Goal: Information Seeking & Learning: Learn about a topic

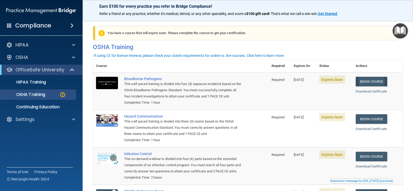
click at [365, 81] on link "Begin Course" at bounding box center [371, 82] width 31 height 10
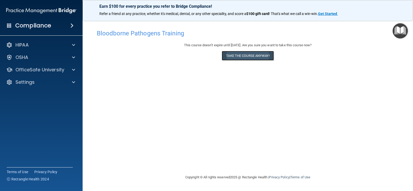
click at [245, 57] on button "Take the course anyway!" at bounding box center [248, 56] width 52 height 10
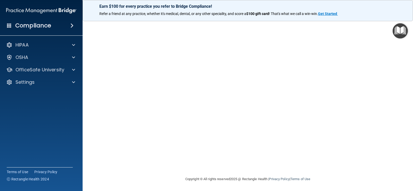
scroll to position [30, 0]
click at [73, 57] on span at bounding box center [73, 57] width 3 height 6
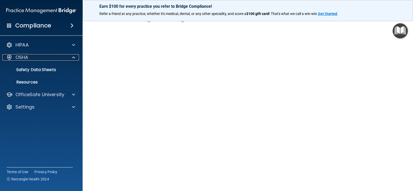
scroll to position [0, 0]
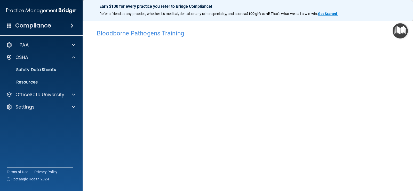
click at [402, 29] on img "Open Resource Center" at bounding box center [400, 30] width 15 height 15
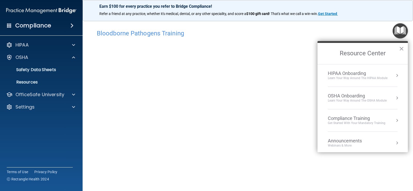
click at [362, 97] on div "OSHA Onboarding" at bounding box center [357, 96] width 59 height 6
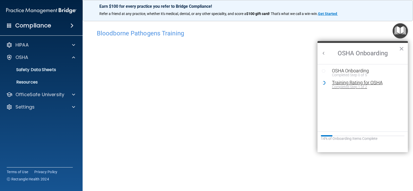
click at [353, 83] on div "Training Rating for OSHA" at bounding box center [366, 82] width 69 height 5
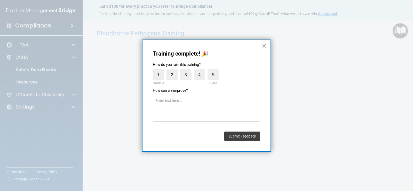
click at [265, 45] on button "×" at bounding box center [264, 46] width 5 height 8
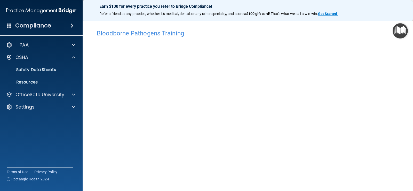
click at [400, 33] on img "Open Resource Center" at bounding box center [400, 30] width 15 height 15
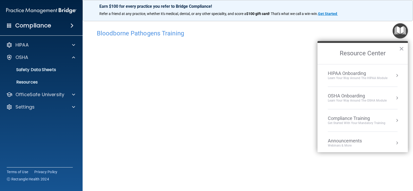
click at [346, 94] on div "OSHA Onboarding" at bounding box center [357, 96] width 59 height 6
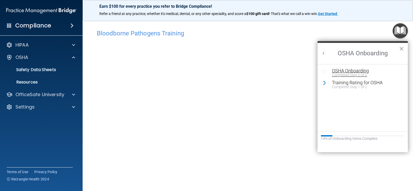
click at [352, 69] on div "OSHA Onboarding" at bounding box center [366, 70] width 69 height 5
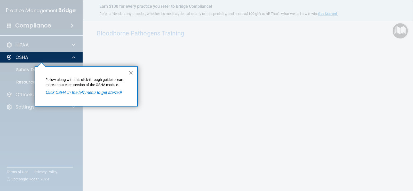
click at [131, 73] on button "×" at bounding box center [131, 72] width 5 height 8
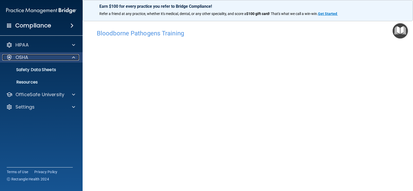
click at [31, 58] on div "OSHA" at bounding box center [34, 57] width 64 height 6
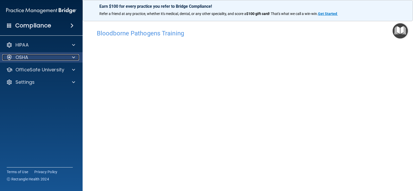
click at [32, 58] on div "OSHA" at bounding box center [34, 57] width 64 height 6
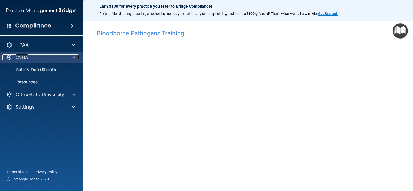
click at [19, 58] on p "OSHA" at bounding box center [21, 57] width 13 height 6
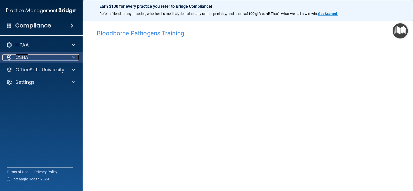
click at [30, 57] on div "OSHA" at bounding box center [34, 57] width 64 height 6
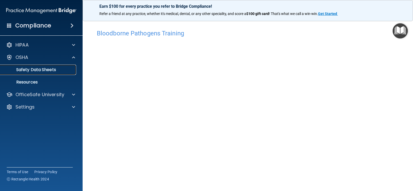
click at [38, 70] on p "Safety Data Sheets" at bounding box center [38, 69] width 70 height 5
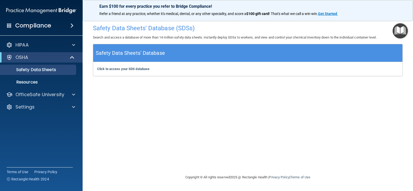
click at [398, 31] on img "Open Resource Center" at bounding box center [400, 30] width 15 height 15
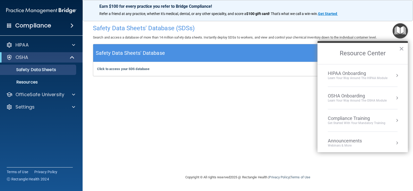
click at [357, 120] on div "Compliance Training" at bounding box center [357, 118] width 58 height 6
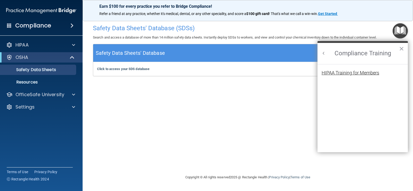
click at [367, 71] on div "HIPAA Training for Members" at bounding box center [351, 72] width 58 height 5
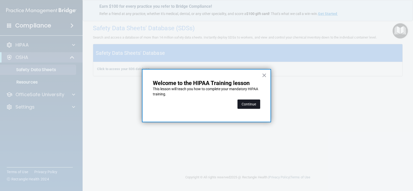
click at [250, 105] on button "Continue" at bounding box center [248, 103] width 23 height 9
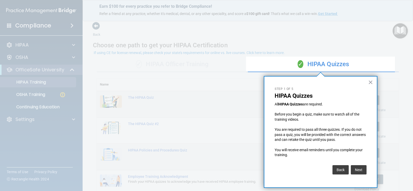
click at [355, 169] on button "Next" at bounding box center [359, 169] width 16 height 9
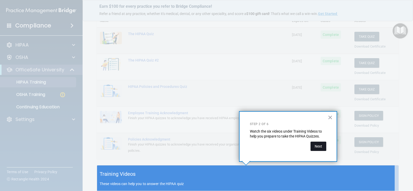
click at [315, 147] on button "Next" at bounding box center [319, 145] width 16 height 9
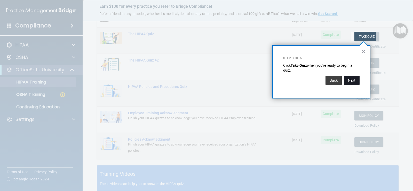
click at [349, 84] on button "Next" at bounding box center [352, 80] width 16 height 9
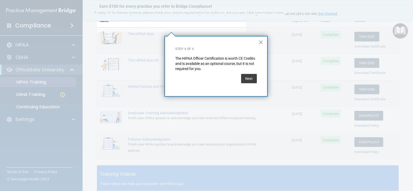
scroll to position [40, 0]
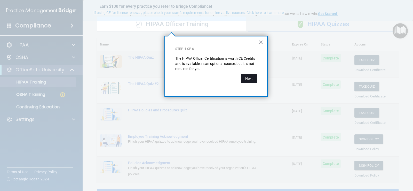
click at [255, 80] on button "Next" at bounding box center [249, 78] width 16 height 9
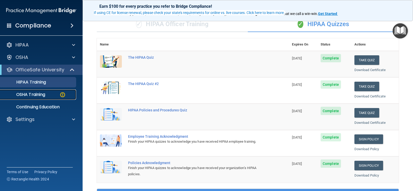
click at [41, 94] on p "OSHA Training" at bounding box center [24, 94] width 42 height 5
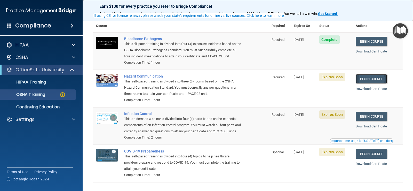
click at [364, 79] on link "Begin Course" at bounding box center [371, 79] width 31 height 10
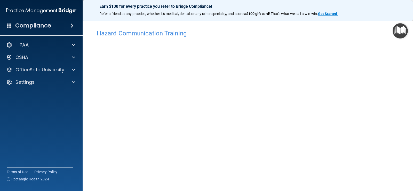
click at [397, 31] on img "Open Resource Center" at bounding box center [400, 30] width 15 height 15
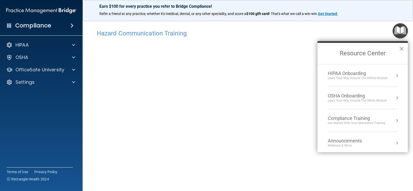
click at [350, 118] on div "Compliance Training" at bounding box center [357, 118] width 58 height 6
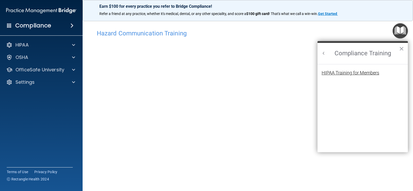
click at [357, 70] on div "HIPAA Training for Members" at bounding box center [351, 72] width 58 height 5
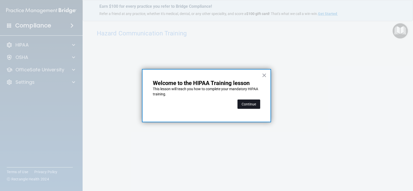
click at [249, 102] on button "Continue" at bounding box center [248, 103] width 23 height 9
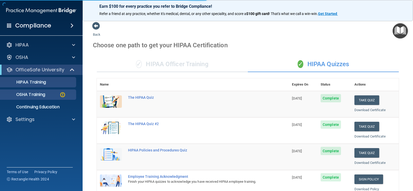
click at [61, 93] on body "Compliance HIPAA Documents and Policies Report an Incident Business Associates …" at bounding box center [206, 95] width 413 height 191
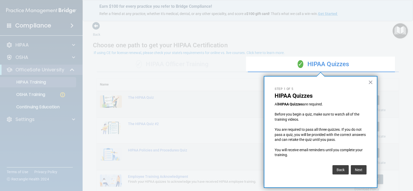
click at [359, 170] on button "Next" at bounding box center [359, 169] width 16 height 9
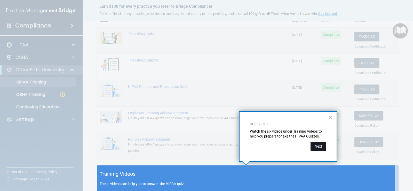
click at [315, 147] on button "Next" at bounding box center [319, 145] width 16 height 9
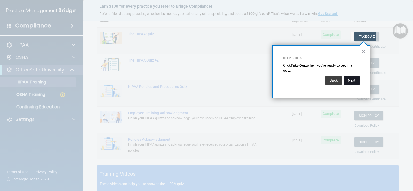
click at [348, 82] on button "Next" at bounding box center [352, 80] width 16 height 9
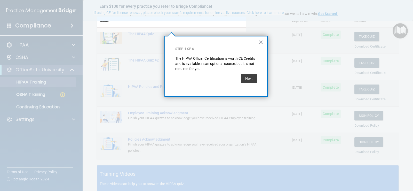
scroll to position [40, 0]
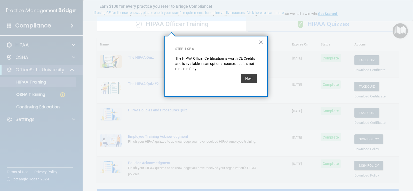
click at [251, 83] on div "Next" at bounding box center [249, 78] width 16 height 14
click at [254, 79] on button "Next" at bounding box center [249, 78] width 16 height 9
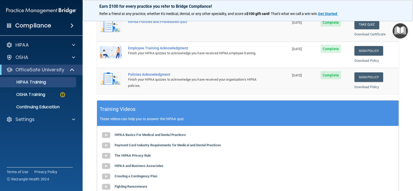
scroll to position [169, 0]
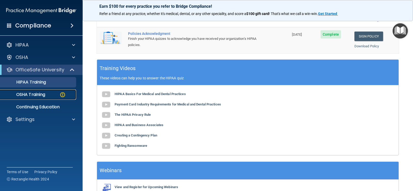
click at [47, 94] on div "OSHA Training" at bounding box center [38, 94] width 70 height 5
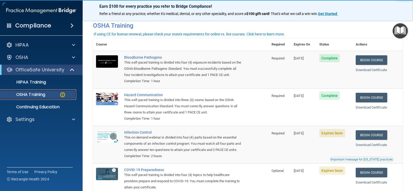
scroll to position [65, 0]
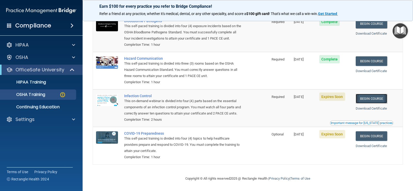
click at [366, 94] on link "Begin Course" at bounding box center [371, 99] width 31 height 10
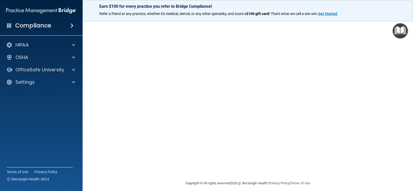
scroll to position [26, 0]
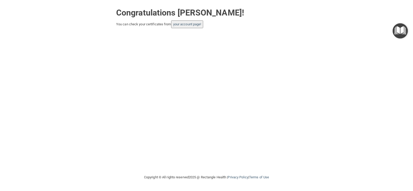
click at [399, 35] on img "Open Resource Center" at bounding box center [400, 30] width 15 height 15
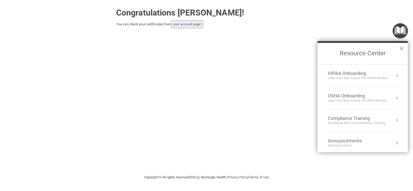
click at [347, 120] on div "Compliance Training" at bounding box center [357, 118] width 58 height 6
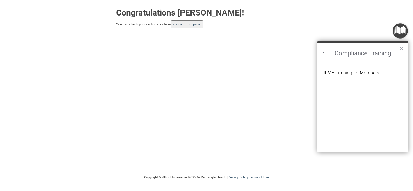
click at [356, 73] on div "HIPAA Training for Members" at bounding box center [351, 72] width 58 height 5
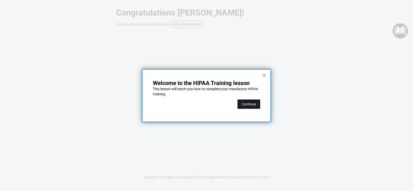
click at [244, 106] on button "Continue" at bounding box center [248, 103] width 23 height 9
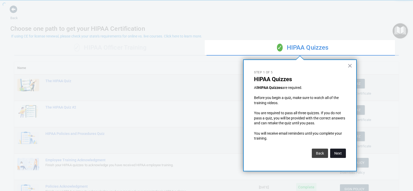
click at [335, 156] on button "Next" at bounding box center [338, 152] width 16 height 9
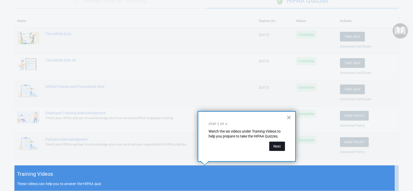
click at [276, 147] on button "Next" at bounding box center [277, 145] width 16 height 9
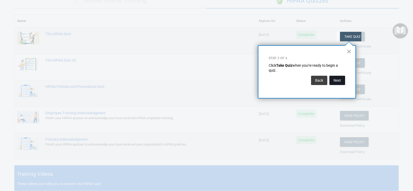
click at [333, 81] on button "Next" at bounding box center [337, 80] width 16 height 9
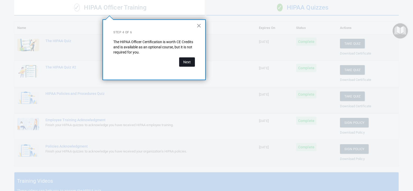
click at [188, 62] on button "Next" at bounding box center [187, 61] width 16 height 9
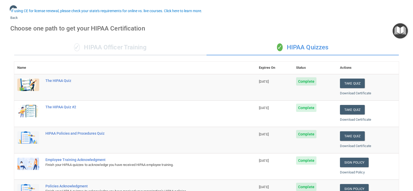
scroll to position [0, 0]
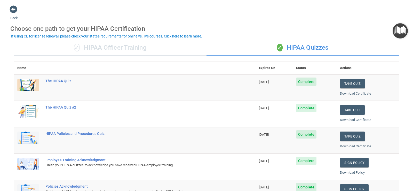
click at [117, 50] on div "✓ HIPAA Officer Training" at bounding box center [110, 47] width 192 height 15
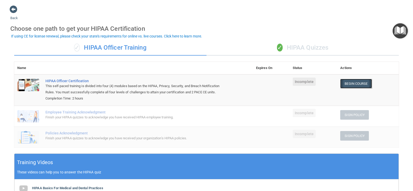
click at [346, 86] on link "Begin Course" at bounding box center [355, 84] width 31 height 10
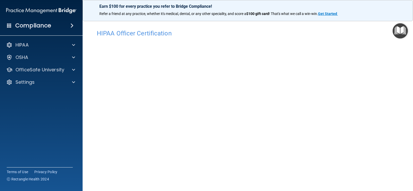
click at [398, 33] on img "Open Resource Center" at bounding box center [400, 30] width 15 height 15
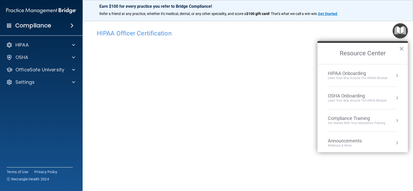
click at [358, 120] on div "Compliance Training" at bounding box center [357, 118] width 58 height 6
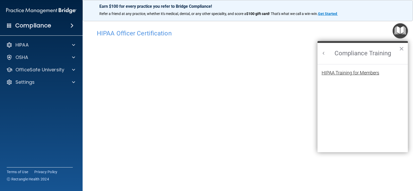
click at [356, 71] on div "HIPAA Training for Members" at bounding box center [351, 72] width 58 height 5
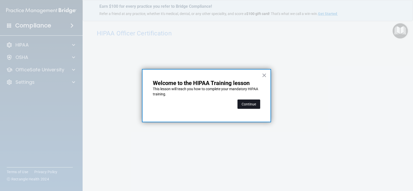
click at [250, 103] on button "Continue" at bounding box center [248, 103] width 23 height 9
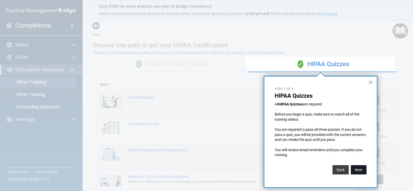
click at [360, 170] on button "Next" at bounding box center [359, 169] width 16 height 9
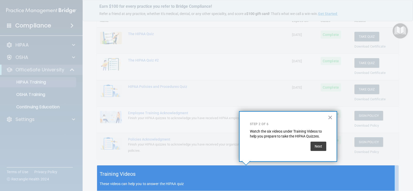
click at [360, 170] on div "Training Videos These videos can help you to answer the HIPAA quiz" at bounding box center [248, 178] width 302 height 26
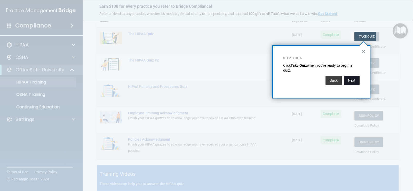
click at [355, 82] on button "Next" at bounding box center [352, 80] width 16 height 9
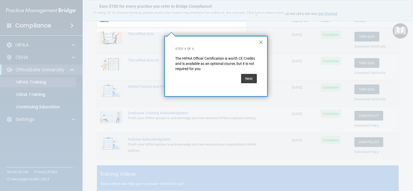
scroll to position [40, 0]
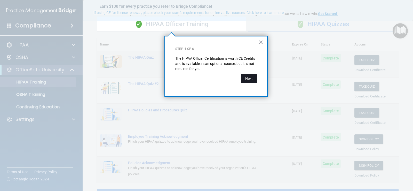
click at [250, 81] on button "Next" at bounding box center [249, 78] width 16 height 9
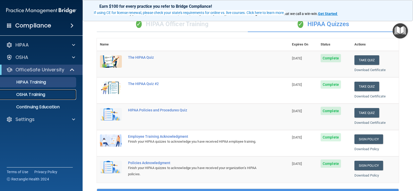
click at [37, 93] on p "OSHA Training" at bounding box center [24, 94] width 42 height 5
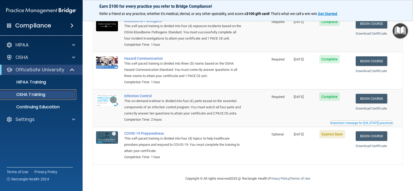
scroll to position [51, 0]
click at [376, 137] on link "Begin Course" at bounding box center [371, 136] width 31 height 10
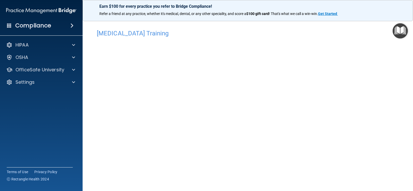
click at [403, 33] on img "Open Resource Center" at bounding box center [400, 30] width 15 height 15
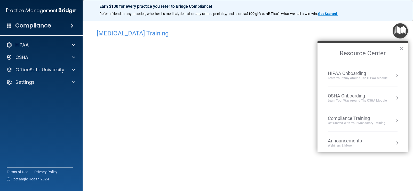
click at [342, 118] on div "Compliance Training" at bounding box center [357, 118] width 58 height 6
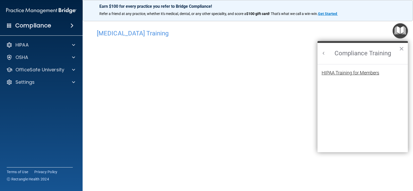
click at [346, 72] on div "HIPAA Training for Members" at bounding box center [351, 72] width 58 height 5
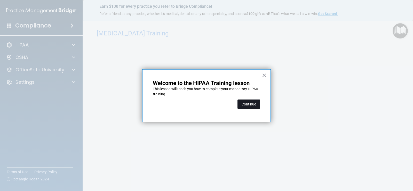
click at [255, 106] on button "Continue" at bounding box center [248, 103] width 23 height 9
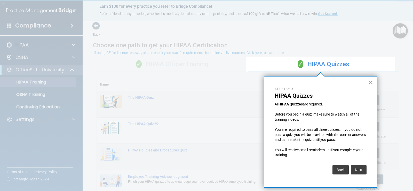
click at [359, 168] on button "Next" at bounding box center [359, 169] width 16 height 9
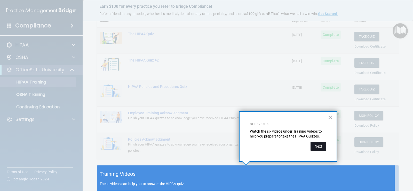
click at [320, 145] on button "Next" at bounding box center [319, 145] width 16 height 9
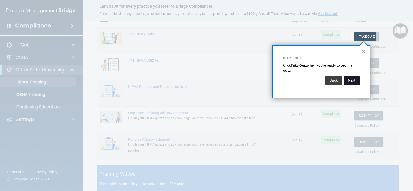
click at [351, 81] on button "Next" at bounding box center [352, 80] width 16 height 9
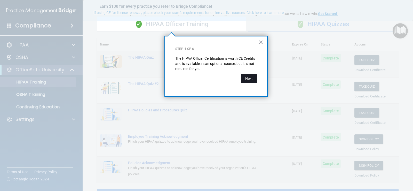
click at [247, 78] on button "Next" at bounding box center [249, 78] width 16 height 9
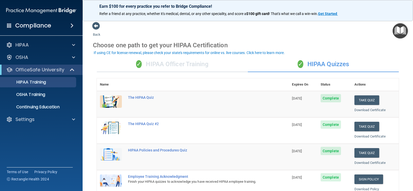
click at [175, 68] on div "✓ HIPAA Officer Training" at bounding box center [172, 64] width 151 height 15
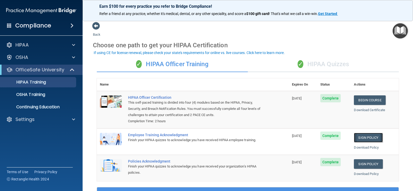
click at [360, 138] on link "Sign Policy" at bounding box center [368, 138] width 29 height 10
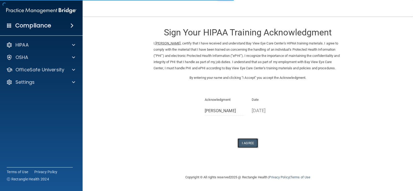
click at [247, 148] on button "I Agree" at bounding box center [247, 143] width 21 height 10
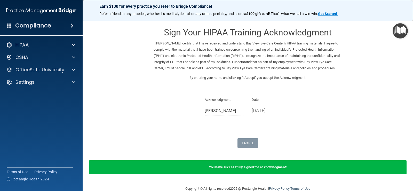
click at [403, 31] on img "Open Resource Center" at bounding box center [400, 30] width 15 height 15
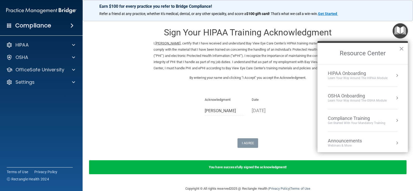
click at [361, 119] on div "Compliance Training" at bounding box center [357, 118] width 58 height 6
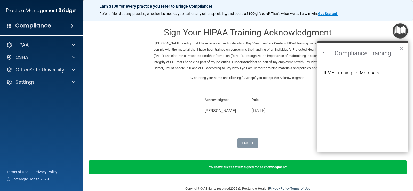
click at [361, 74] on div "HIPAA Training for Members" at bounding box center [351, 72] width 58 height 5
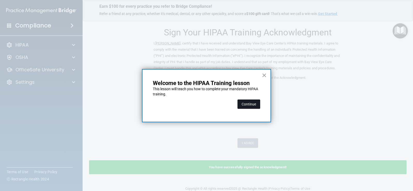
click at [242, 106] on button "Continue" at bounding box center [248, 103] width 23 height 9
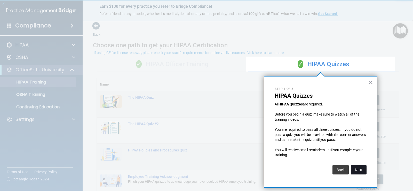
click at [361, 170] on button "Next" at bounding box center [359, 169] width 16 height 9
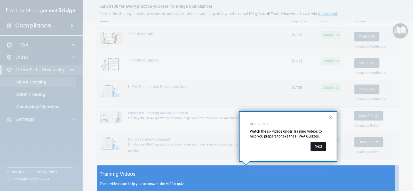
click at [318, 145] on button "Next" at bounding box center [319, 145] width 16 height 9
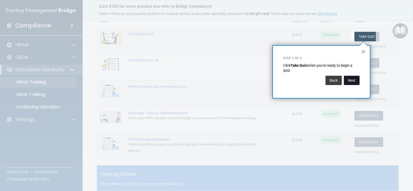
click at [350, 81] on button "Next" at bounding box center [352, 80] width 16 height 9
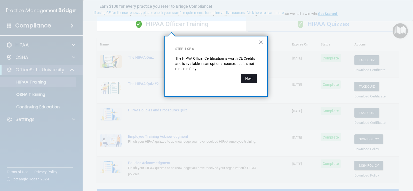
click at [252, 79] on button "Next" at bounding box center [249, 78] width 16 height 9
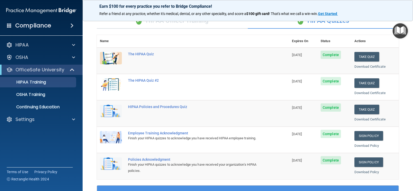
scroll to position [43, 0]
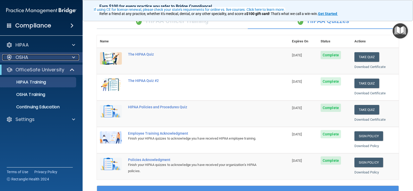
click at [53, 55] on div "OSHA" at bounding box center [34, 57] width 64 height 6
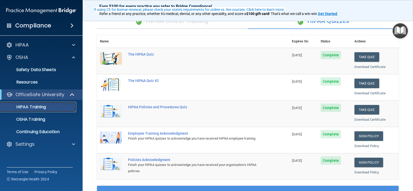
click at [46, 107] on div "HIPAA Training" at bounding box center [38, 106] width 70 height 5
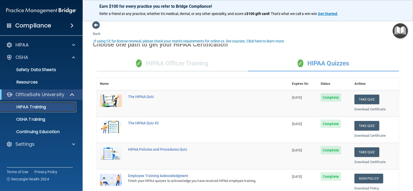
scroll to position [0, 0]
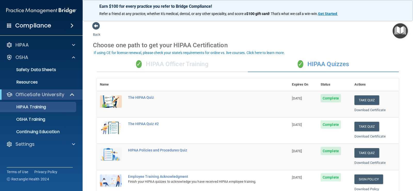
click at [195, 66] on div "✓ HIPAA Officer Training" at bounding box center [172, 64] width 151 height 15
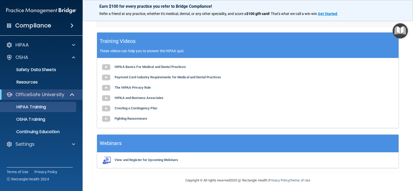
scroll to position [157, 0]
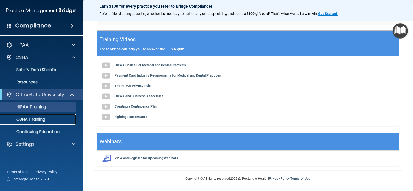
click at [49, 117] on div "OSHA Training" at bounding box center [38, 119] width 70 height 5
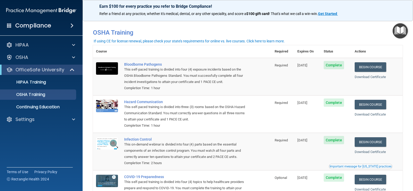
click at [398, 31] on img "Open Resource Center" at bounding box center [400, 30] width 15 height 15
